Goal: Task Accomplishment & Management: Use online tool/utility

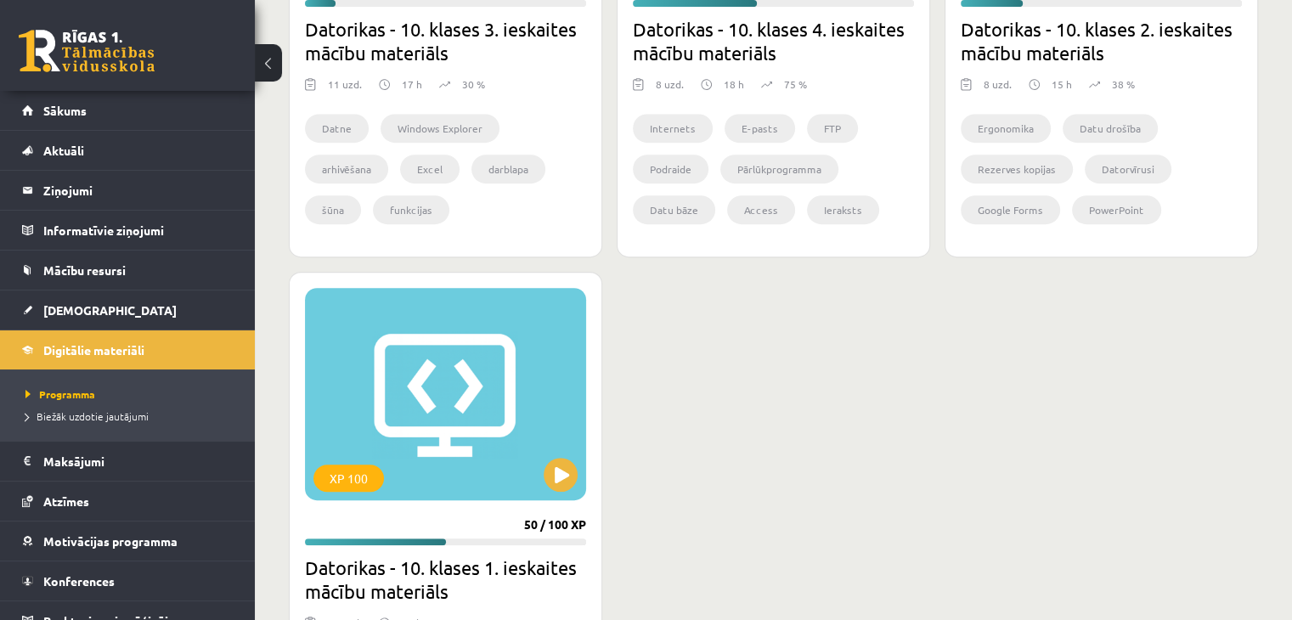
scroll to position [761, 0]
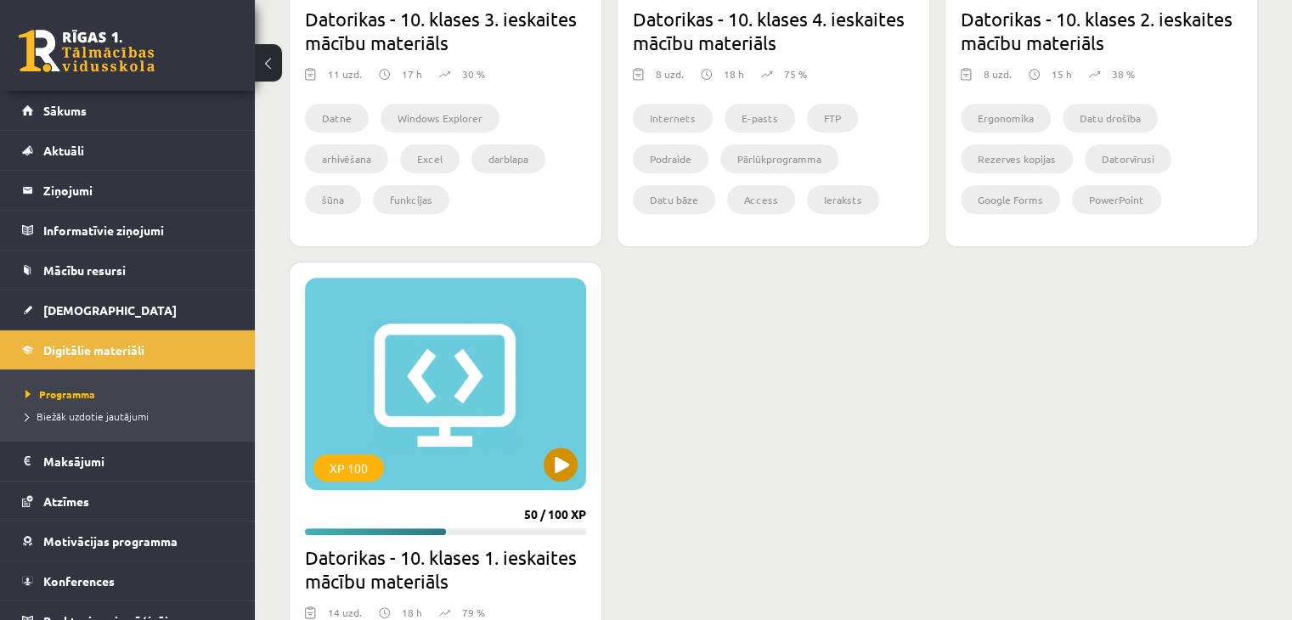
click at [573, 449] on div "XP 100" at bounding box center [445, 384] width 281 height 212
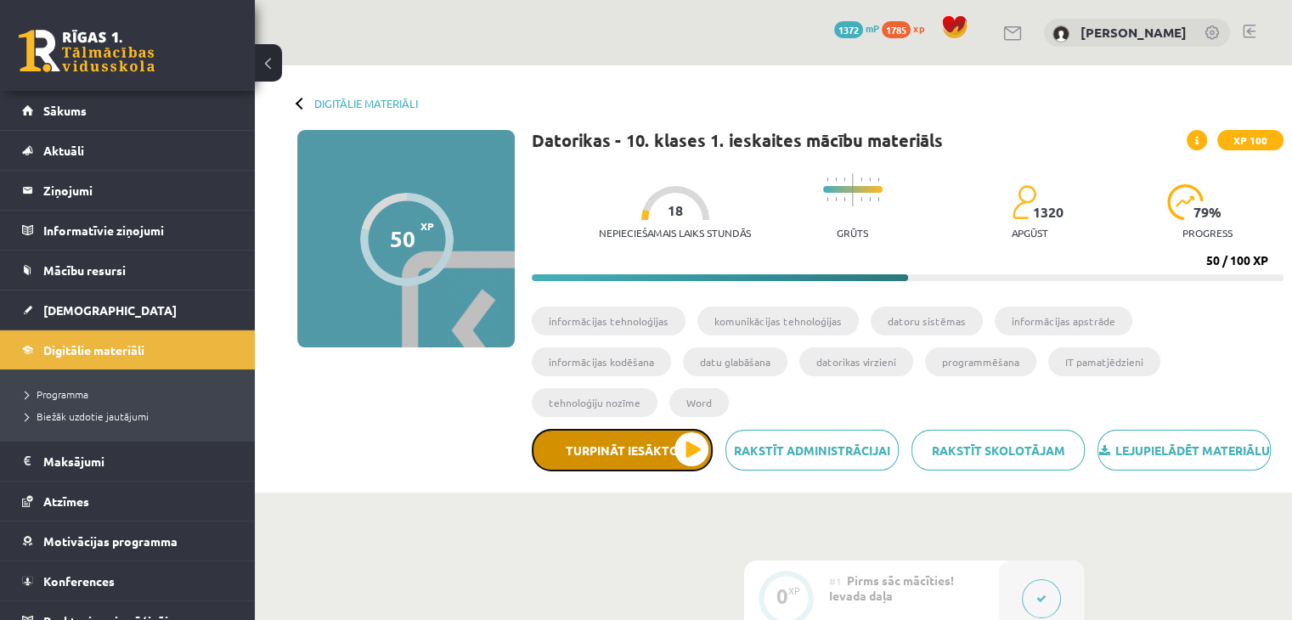
click at [673, 429] on button "Turpināt iesākto" at bounding box center [622, 450] width 181 height 42
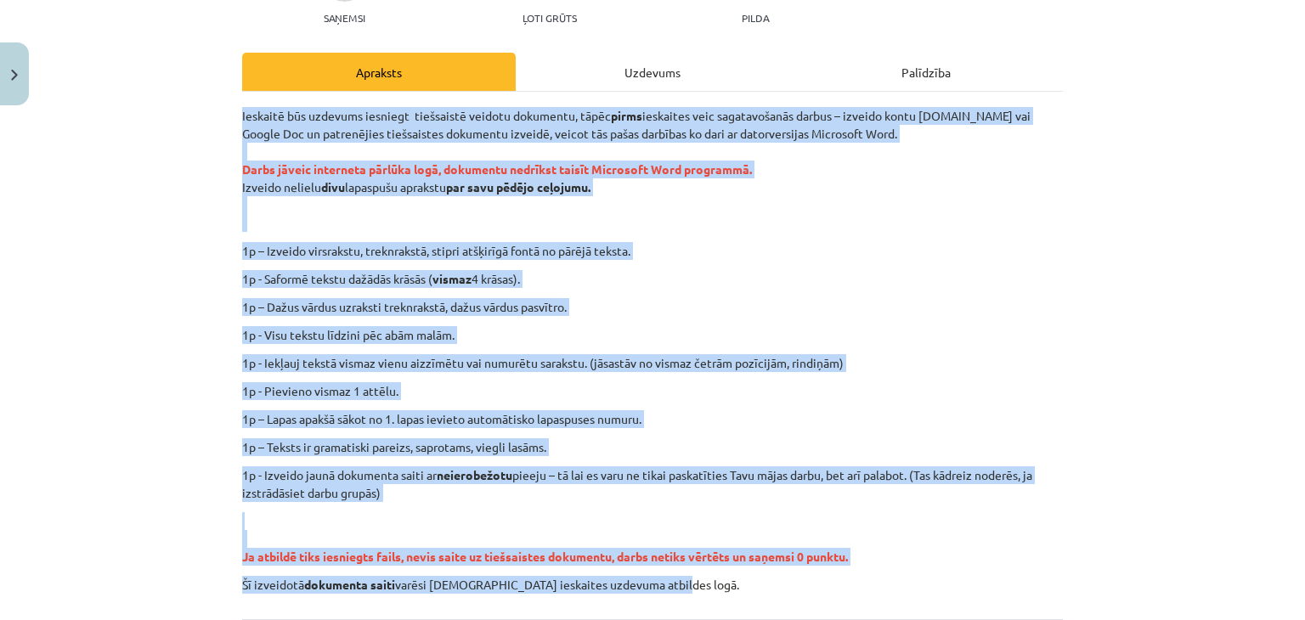
scroll to position [367, 0]
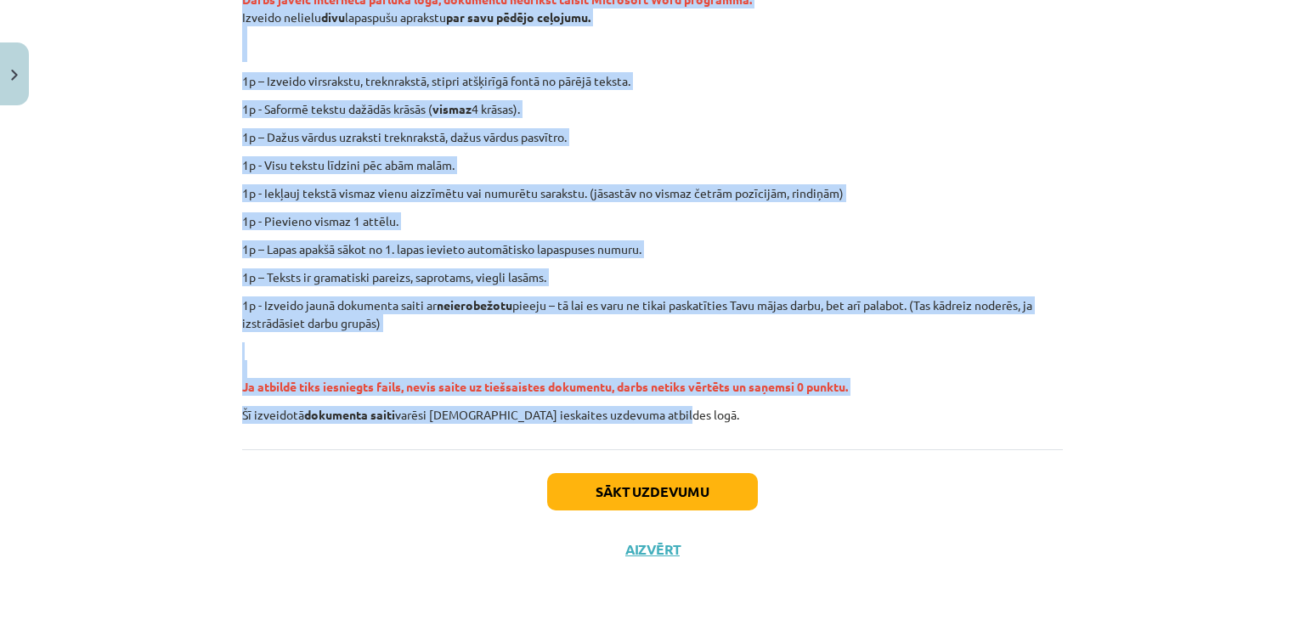
drag, startPoint x: 231, startPoint y: 110, endPoint x: 792, endPoint y: 421, distance: 641.7
click at [792, 421] on div "0 XP Saņemsi Ļoti grūts 1320 pilda Apraksts Uzdevums Palīdzība Ieskaitē būs uzd…" at bounding box center [652, 162] width 841 height 833
copy div "Loremips dol sitametc adipisci elitseddoe tempori utlaboree, dolor magna aliqua…"
